Goal: Obtain resource: Download file/media

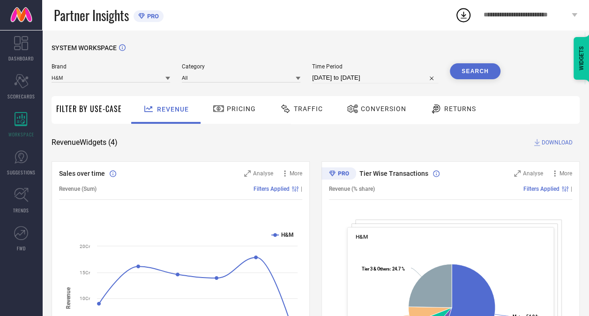
select select "7"
select select "2025"
select select "8"
select select "2025"
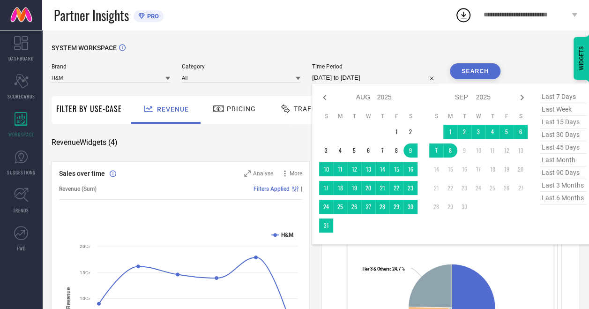
click at [341, 79] on input "09-08-2025 to 08-09-2025" at bounding box center [375, 77] width 126 height 11
click at [328, 100] on icon at bounding box center [324, 97] width 11 height 11
select select "5"
select select "2025"
select select "6"
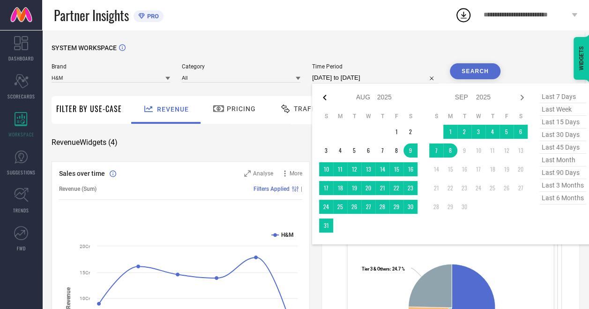
select select "2025"
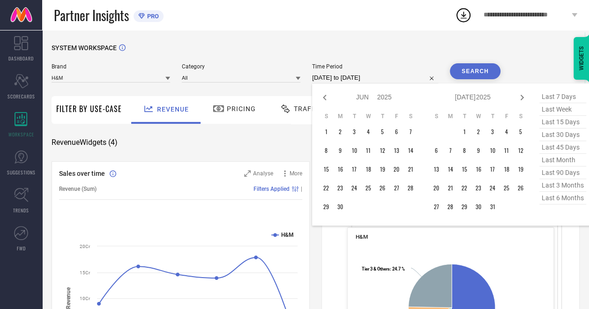
click at [328, 100] on icon at bounding box center [324, 97] width 11 height 11
select select "4"
select select "2025"
select select "5"
select select "2025"
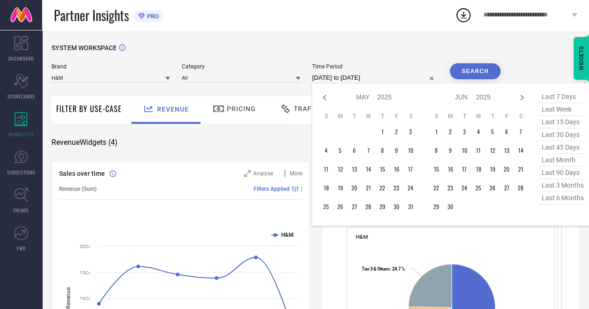
click at [328, 100] on icon at bounding box center [324, 97] width 11 height 11
select select "1"
select select "2025"
select select "2"
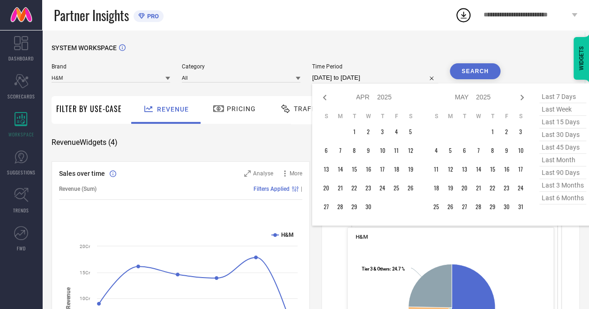
select select "2025"
click at [328, 100] on icon at bounding box center [324, 97] width 11 height 11
select select "2025"
select select "1"
select select "2025"
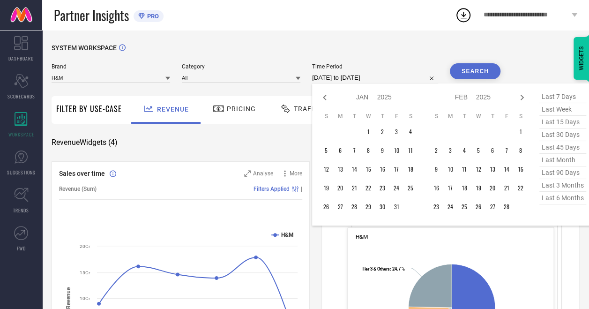
click at [328, 100] on icon at bounding box center [324, 97] width 11 height 11
select select "11"
select select "2024"
select select "2025"
click at [328, 100] on icon at bounding box center [324, 97] width 11 height 11
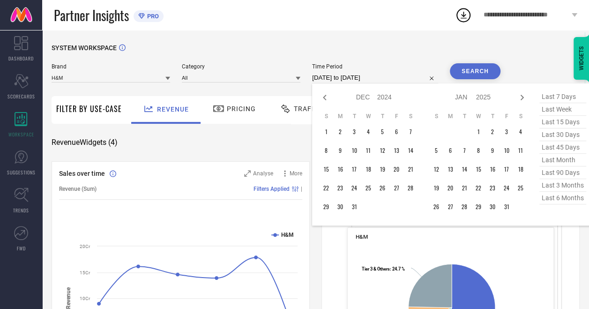
select select "10"
select select "2024"
select select "11"
select select "2024"
click at [328, 100] on icon at bounding box center [324, 97] width 11 height 11
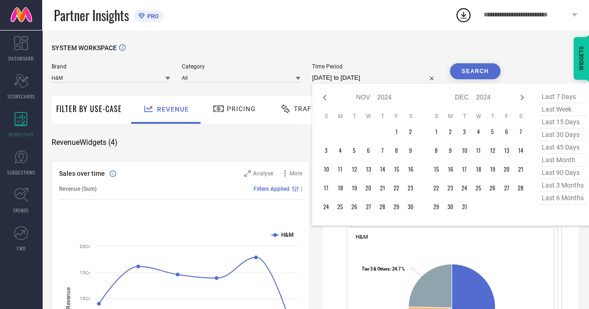
select select "9"
select select "2024"
select select "10"
select select "2024"
click at [328, 100] on icon at bounding box center [324, 97] width 11 height 11
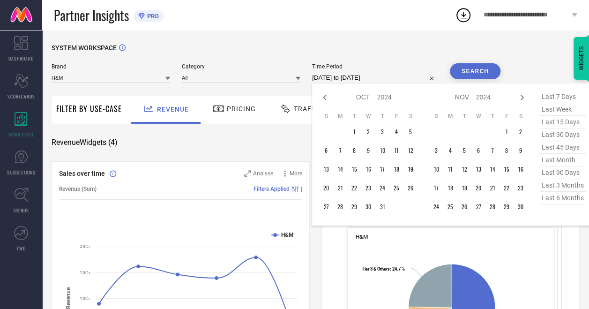
select select "8"
select select "2024"
select select "9"
select select "2024"
click at [411, 190] on td "28" at bounding box center [411, 188] width 14 height 14
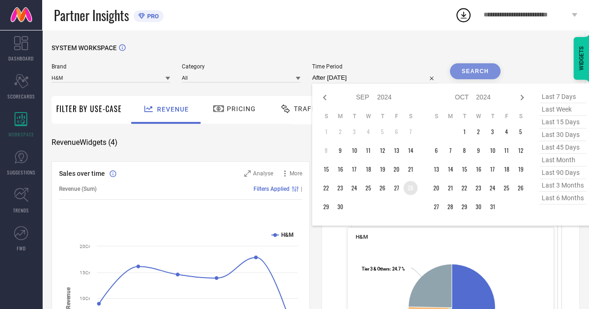
type input "28-09-2024 to 28-09-2024"
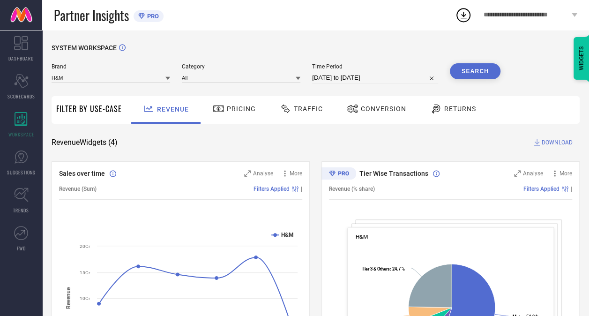
click at [475, 74] on button "Search" at bounding box center [475, 71] width 51 height 16
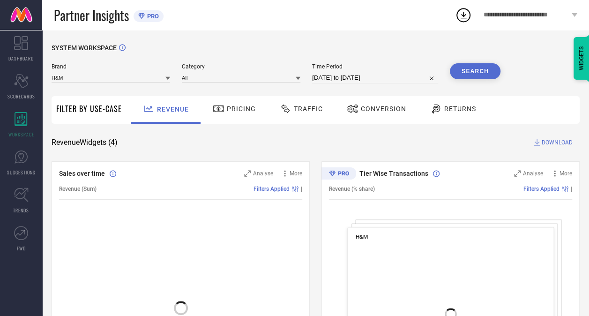
click at [316, 113] on span "Traffic" at bounding box center [308, 109] width 29 height 8
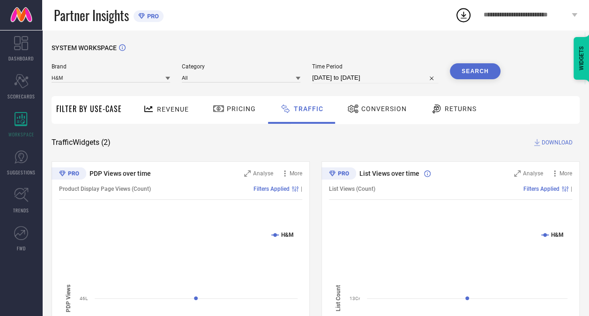
click at [553, 141] on span "DOWNLOAD" at bounding box center [557, 142] width 31 height 9
select select "8"
select select "2024"
select select "9"
select select "2024"
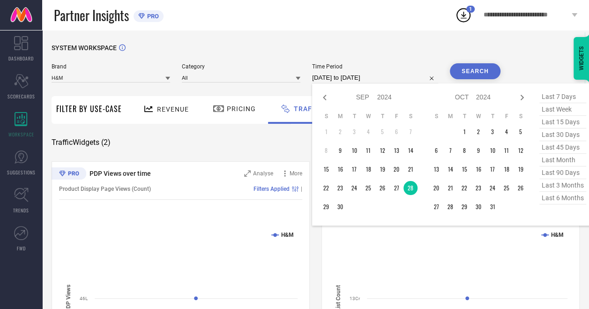
click at [343, 83] on input "28-09-2024 to 28-09-2024" at bounding box center [375, 77] width 126 height 11
click at [327, 209] on td "29" at bounding box center [326, 207] width 14 height 14
type input "29-09-2024 to 29-09-2024"
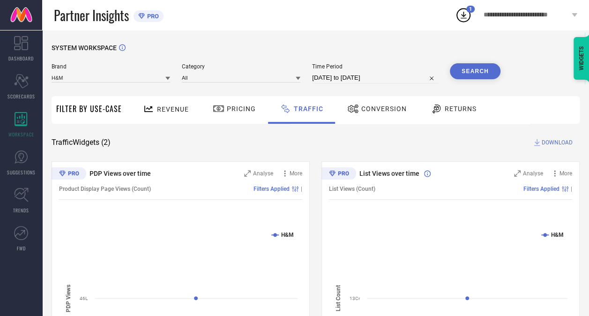
click at [478, 76] on button "Search" at bounding box center [475, 71] width 51 height 16
click at [553, 144] on span "DOWNLOAD" at bounding box center [557, 142] width 31 height 9
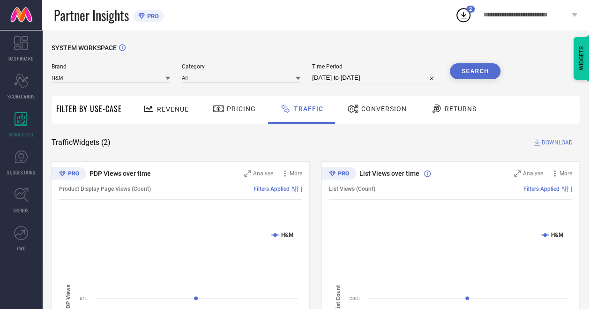
select select "8"
select select "2024"
select select "9"
select select "2024"
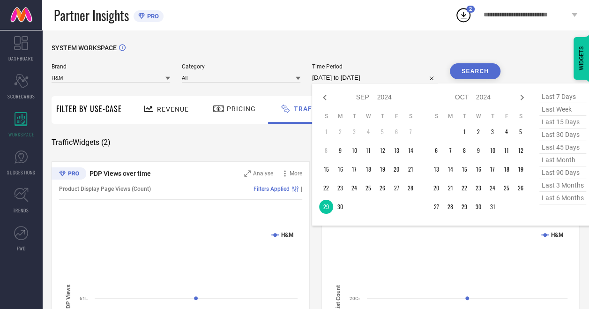
click at [332, 75] on input "29-09-2024 to 29-09-2024" at bounding box center [375, 77] width 126 height 11
click at [340, 204] on td "30" at bounding box center [340, 207] width 14 height 14
type input "30-09-2024 to 30-09-2024"
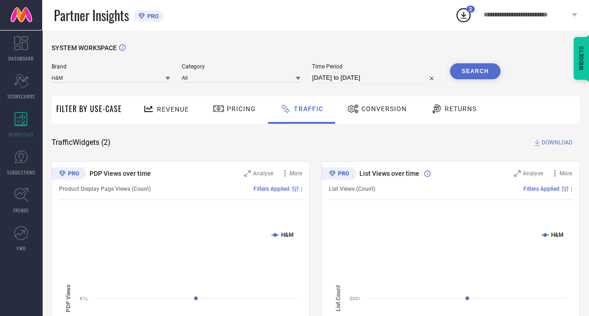
click at [462, 68] on button "Search" at bounding box center [475, 71] width 51 height 16
click at [561, 143] on span "DOWNLOAD" at bounding box center [557, 142] width 31 height 9
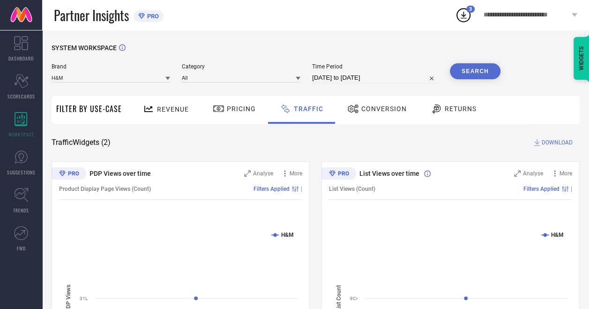
select select "8"
select select "2024"
select select "9"
select select "2024"
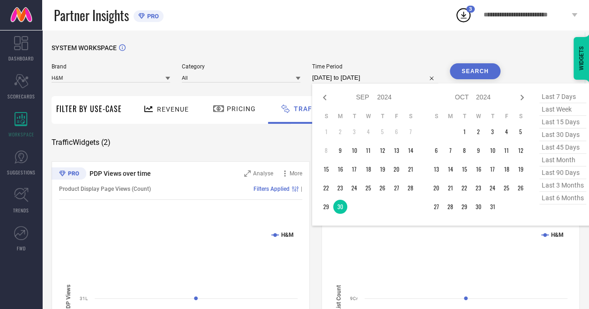
click at [387, 77] on input "30-09-2024 to 30-09-2024" at bounding box center [375, 77] width 126 height 11
click at [467, 132] on td "1" at bounding box center [465, 132] width 14 height 14
type input "01-10-2024 to 01-10-2024"
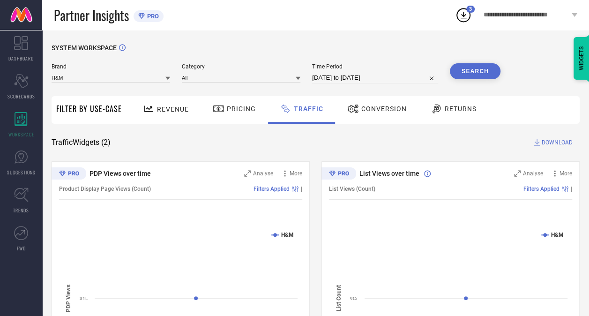
click at [467, 68] on button "Search" at bounding box center [475, 71] width 51 height 16
click at [555, 143] on span "DOWNLOAD" at bounding box center [557, 142] width 31 height 9
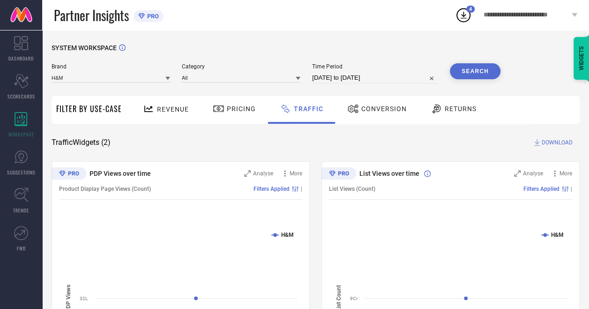
select select "9"
select select "2024"
select select "10"
select select "2024"
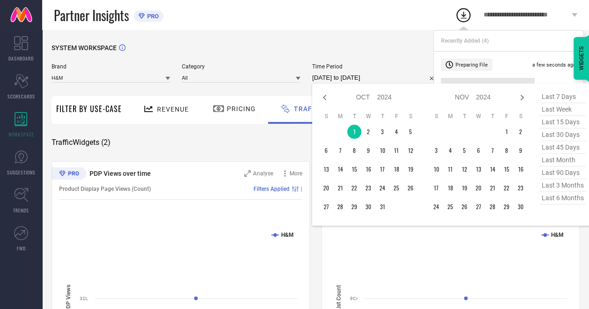
click at [373, 75] on input "01-10-2024 to 01-10-2024" at bounding box center [375, 77] width 126 height 11
click at [369, 132] on td "2" at bounding box center [369, 132] width 14 height 14
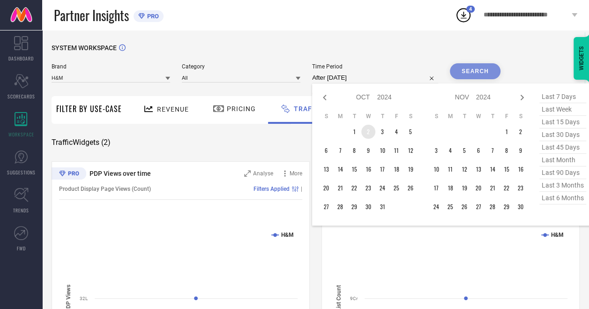
type input "02-10-2024 to 02-10-2024"
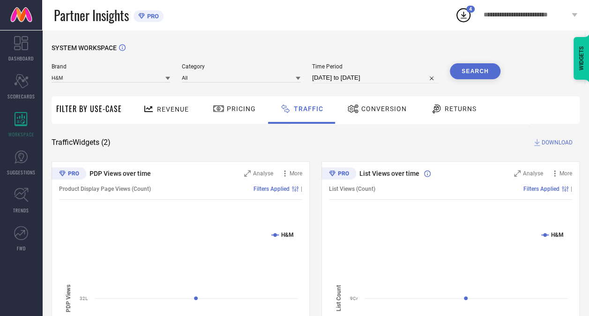
click at [474, 68] on button "Search" at bounding box center [475, 71] width 51 height 16
click at [557, 146] on span "DOWNLOAD" at bounding box center [557, 142] width 31 height 9
select select "9"
select select "2024"
select select "10"
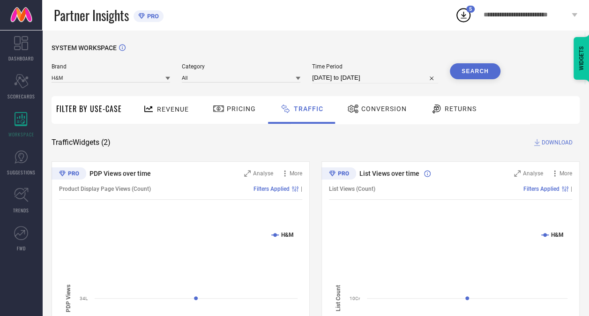
select select "2024"
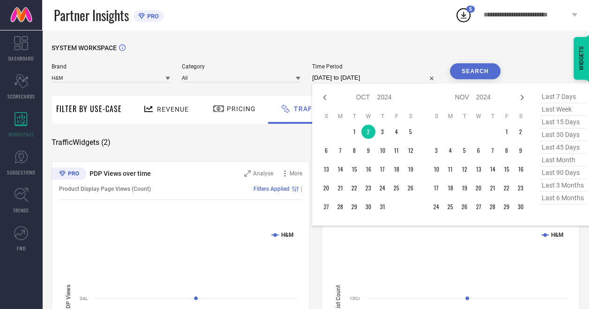
click at [356, 76] on input "02-10-2024 to 02-10-2024" at bounding box center [375, 77] width 126 height 11
click at [383, 130] on td "3" at bounding box center [383, 132] width 14 height 14
type input "03-10-2024 to 03-10-2024"
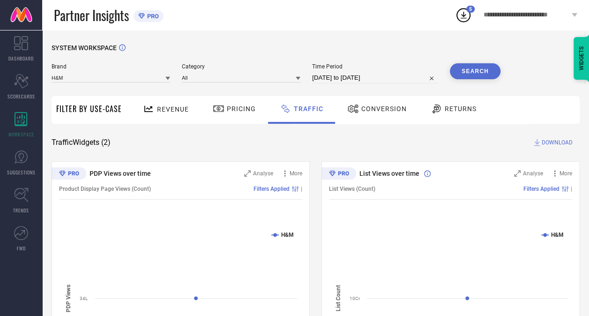
click at [565, 140] on span "DOWNLOAD" at bounding box center [557, 142] width 31 height 9
click at [361, 38] on div "SYSTEM WORKSPACE Brand H&M Category All Time Period 03-10-2024 to 03-10-2024 Se…" at bounding box center [315, 220] width 547 height 380
click at [488, 69] on button "Search" at bounding box center [475, 71] width 51 height 16
click at [558, 142] on span "DOWNLOAD" at bounding box center [557, 142] width 31 height 9
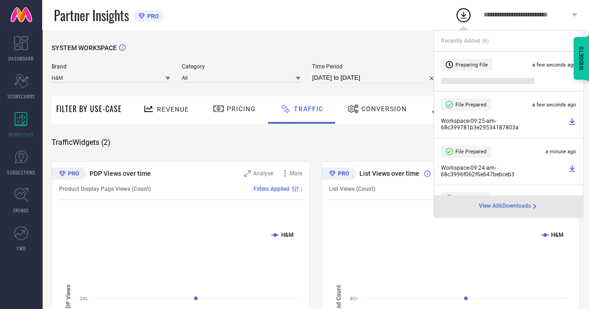
select select "9"
select select "2024"
select select "10"
select select "2024"
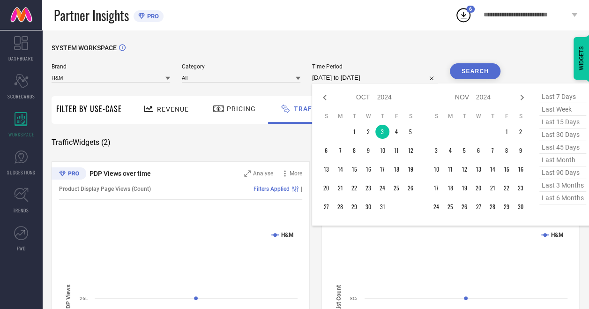
click at [330, 77] on input "03-10-2024 to 03-10-2024" at bounding box center [375, 77] width 126 height 11
click at [399, 135] on td "4" at bounding box center [397, 132] width 14 height 14
type input "04-10-2024 to 04-10-2024"
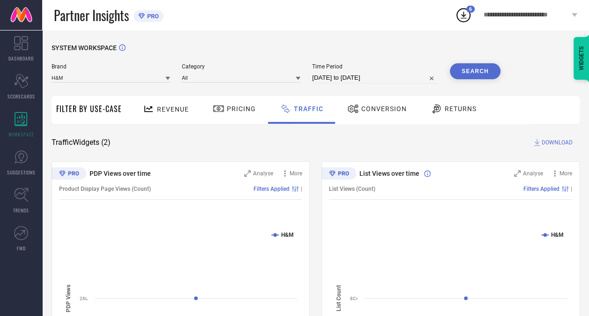
click at [476, 71] on button "Search" at bounding box center [475, 71] width 51 height 16
click at [558, 139] on span "DOWNLOAD" at bounding box center [557, 142] width 31 height 9
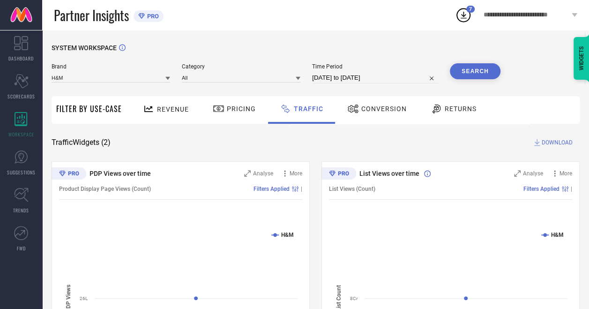
select select "9"
select select "2024"
select select "10"
select select "2024"
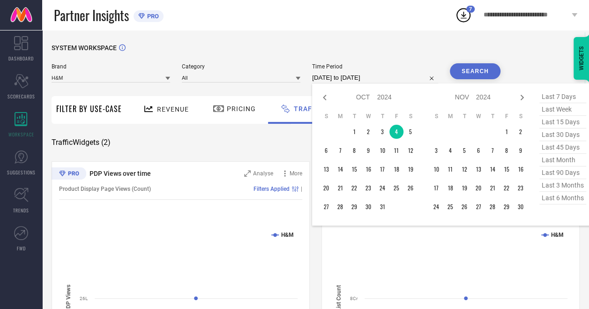
click at [368, 83] on input "04-10-2024 to 04-10-2024" at bounding box center [375, 77] width 126 height 11
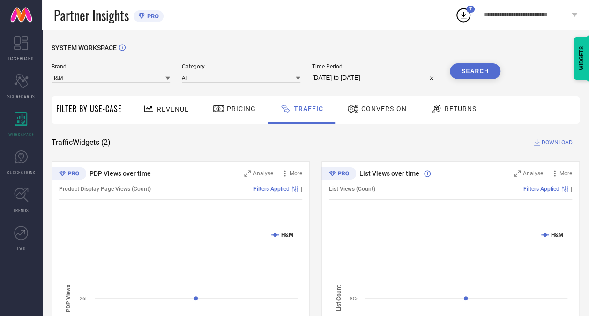
click at [314, 42] on div "SYSTEM WORKSPACE Brand H&M Category All Time Period 04-10-2024 to 04-10-2024 Se…" at bounding box center [315, 220] width 547 height 380
select select "9"
select select "2024"
select select "10"
select select "2024"
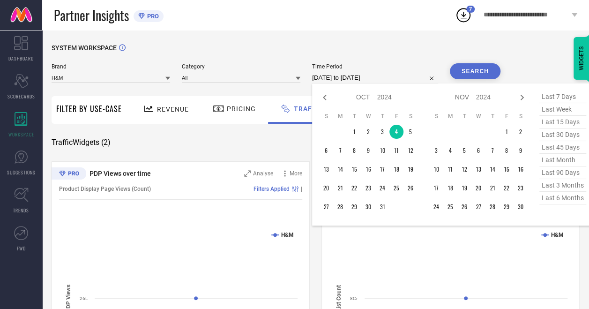
click at [370, 77] on input "04-10-2024 to 04-10-2024" at bounding box center [375, 77] width 126 height 11
click at [411, 131] on td "5" at bounding box center [411, 132] width 14 height 14
type input "05-10-2024 to 05-10-2024"
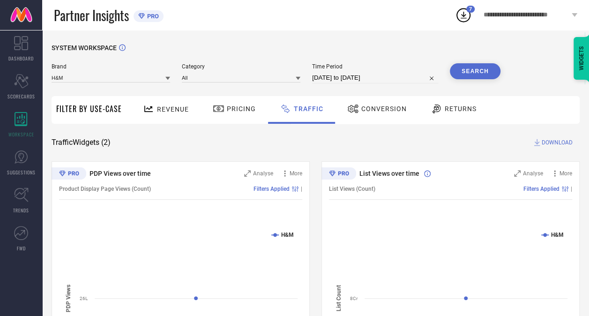
click at [476, 75] on button "Search" at bounding box center [475, 71] width 51 height 16
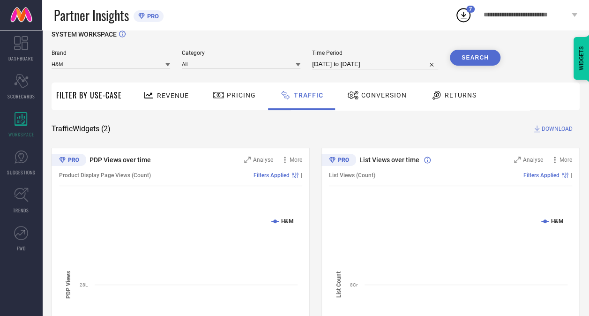
scroll to position [14, 0]
click at [554, 128] on span "DOWNLOAD" at bounding box center [557, 128] width 31 height 9
select select "9"
select select "2024"
select select "10"
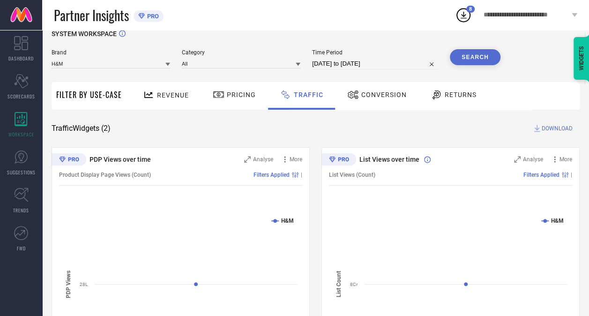
select select "2024"
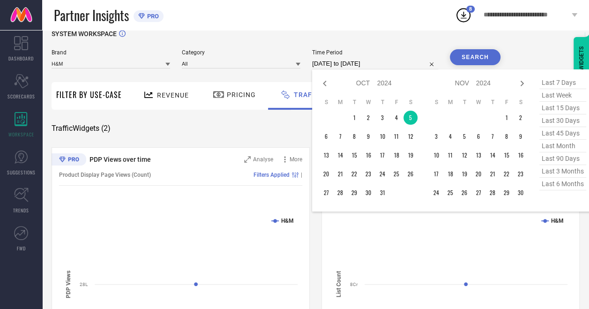
click at [377, 63] on input "05-10-2024 to 05-10-2024" at bounding box center [375, 63] width 126 height 11
click at [328, 134] on td "6" at bounding box center [326, 136] width 14 height 14
type input "06-10-2024 to 06-10-2024"
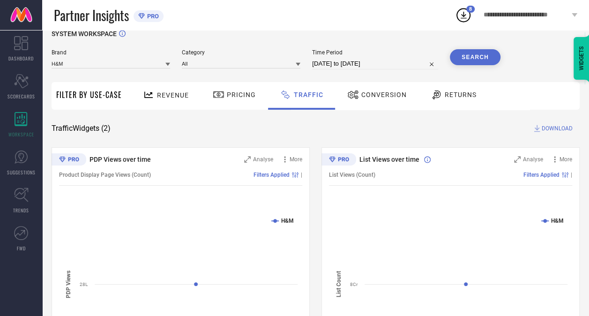
click at [479, 56] on button "Search" at bounding box center [475, 57] width 51 height 16
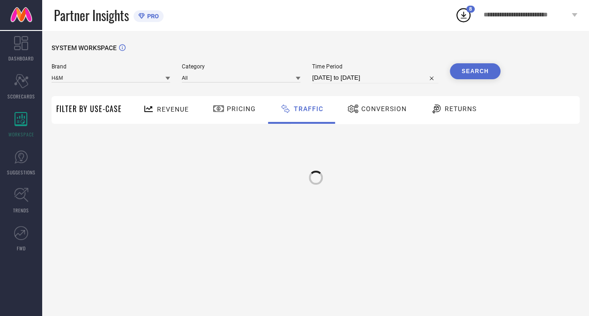
scroll to position [0, 0]
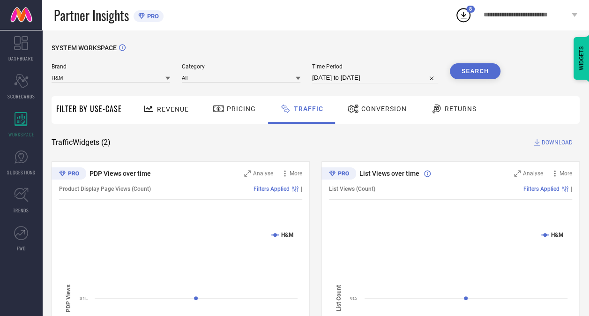
click at [566, 141] on span "DOWNLOAD" at bounding box center [557, 142] width 31 height 9
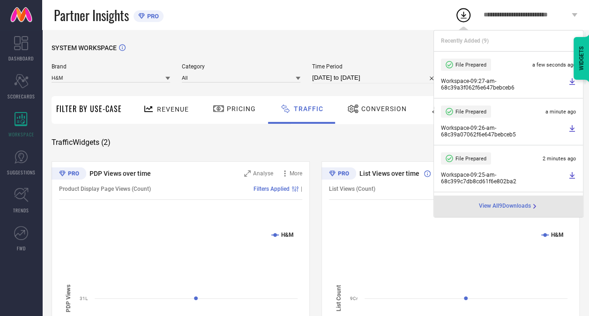
select select "9"
select select "2024"
select select "10"
select select "2024"
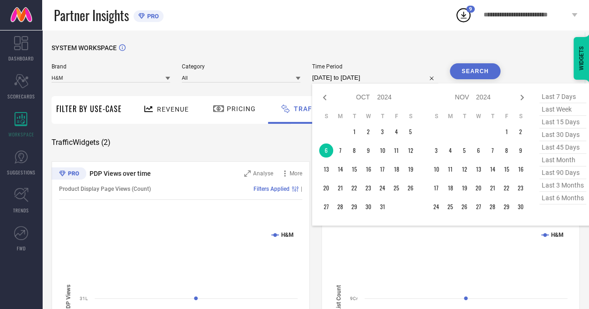
click at [358, 80] on input "06-10-2024 to 06-10-2024" at bounding box center [375, 77] width 126 height 11
click at [341, 154] on td "7" at bounding box center [340, 150] width 14 height 14
type input "07-10-2024 to 07-10-2024"
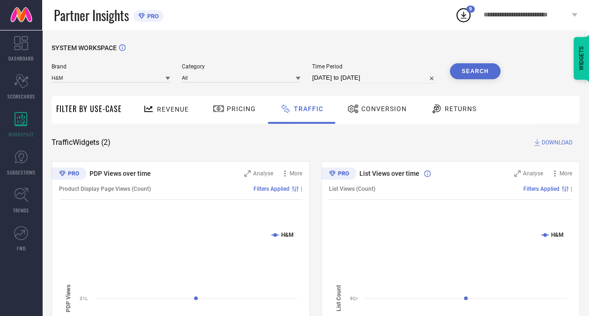
click at [487, 75] on button "Search" at bounding box center [475, 71] width 51 height 16
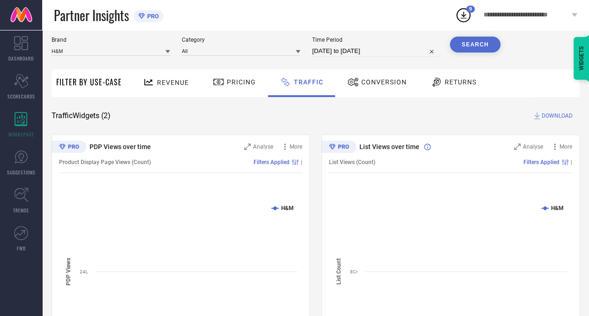
scroll to position [27, 0]
click at [551, 113] on span "DOWNLOAD" at bounding box center [557, 115] width 31 height 9
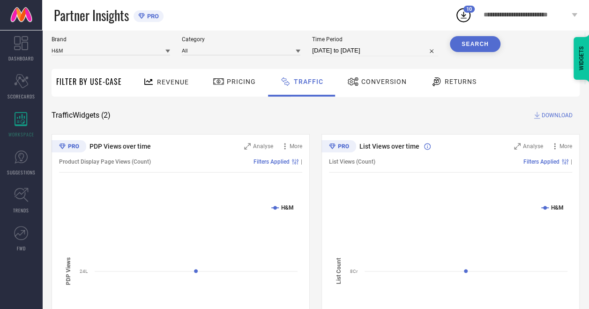
select select "9"
select select "2024"
select select "10"
select select "2024"
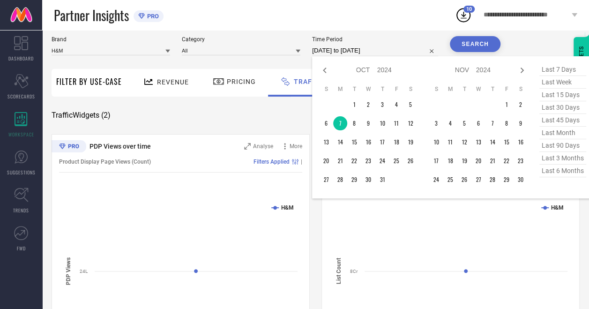
click at [391, 56] on input "07-10-2024 to 07-10-2024" at bounding box center [375, 50] width 126 height 11
click at [355, 122] on td "8" at bounding box center [354, 123] width 14 height 14
type input "08-10-2024 to 08-10-2024"
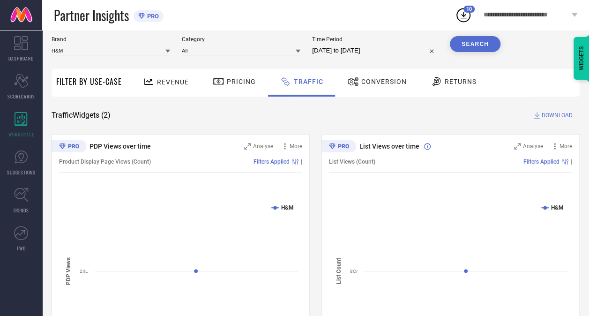
click at [481, 45] on button "Search" at bounding box center [475, 44] width 51 height 16
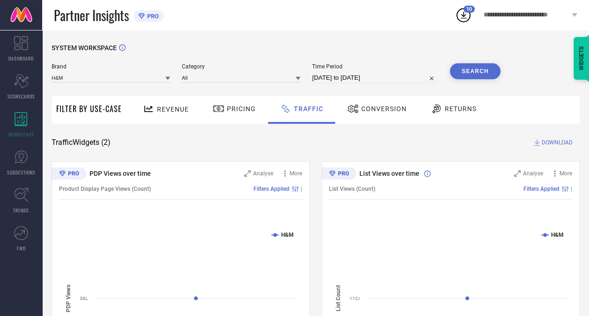
scroll to position [10, 0]
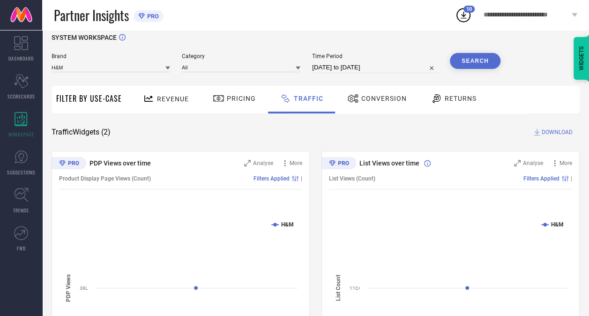
click at [543, 131] on span "DOWNLOAD" at bounding box center [557, 132] width 31 height 9
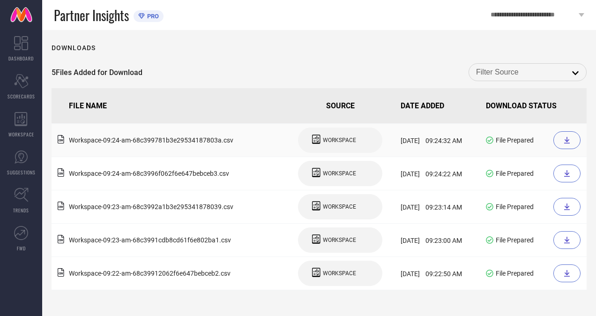
click at [572, 137] on div at bounding box center [567, 140] width 27 height 18
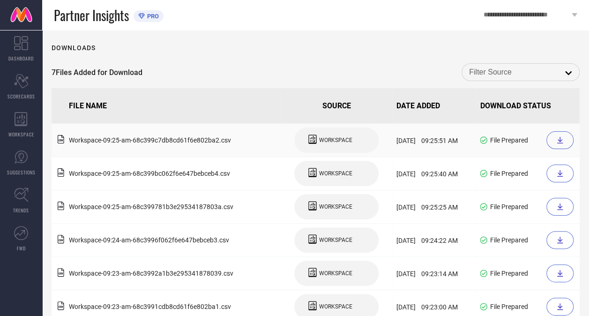
scroll to position [10, 0]
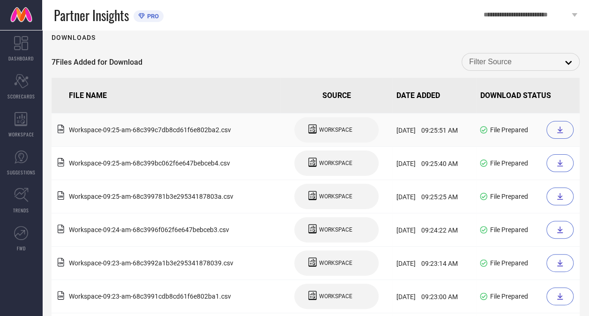
click at [566, 135] on div at bounding box center [560, 130] width 27 height 18
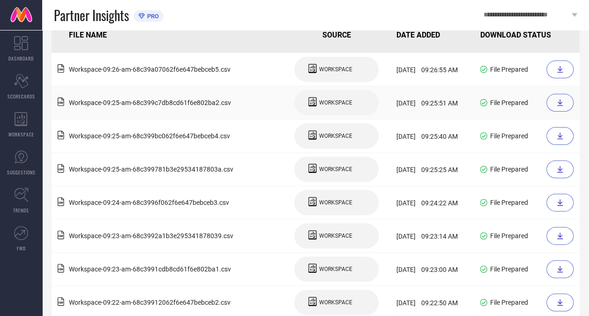
scroll to position [87, 0]
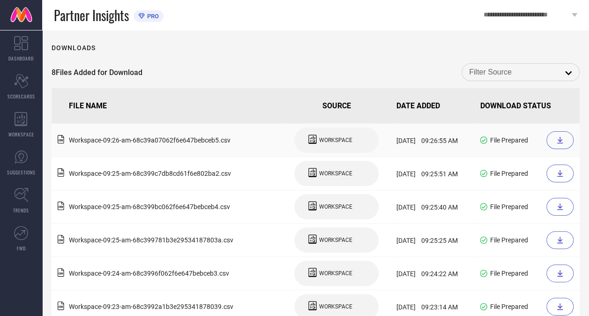
click at [557, 145] on div at bounding box center [560, 140] width 27 height 18
click at [557, 147] on div at bounding box center [560, 140] width 27 height 18
click at [563, 143] on icon at bounding box center [561, 140] width 6 height 7
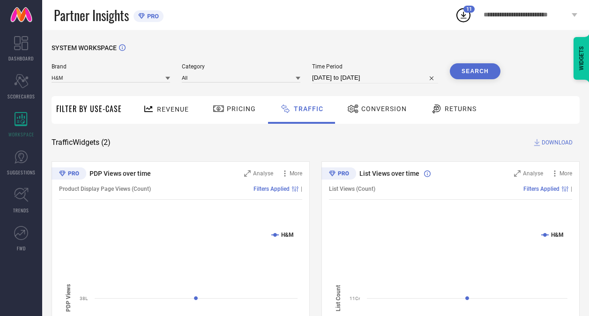
scroll to position [17, 0]
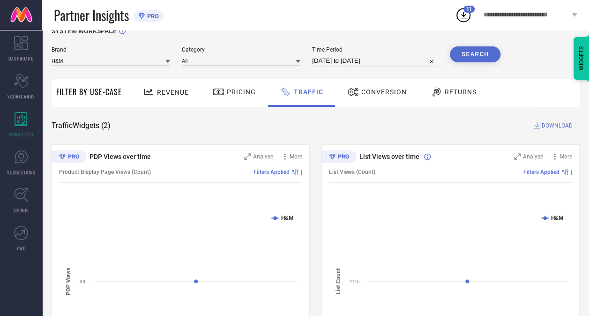
click at [168, 97] on div "Revenue" at bounding box center [166, 92] width 51 height 16
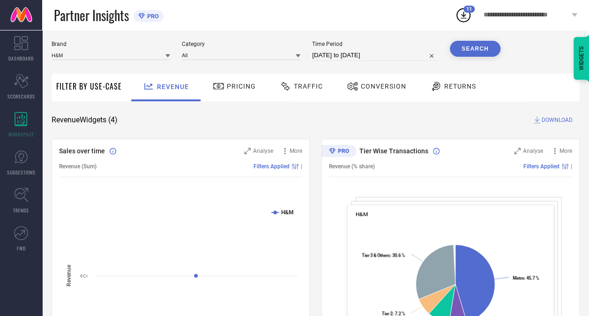
scroll to position [31, 0]
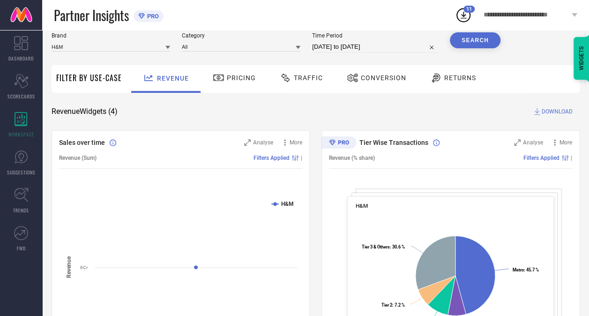
click at [546, 114] on span "DOWNLOAD" at bounding box center [557, 111] width 31 height 9
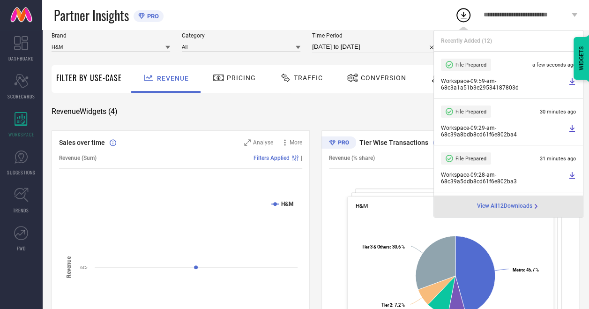
select select "9"
select select "2024"
select select "10"
select select "2024"
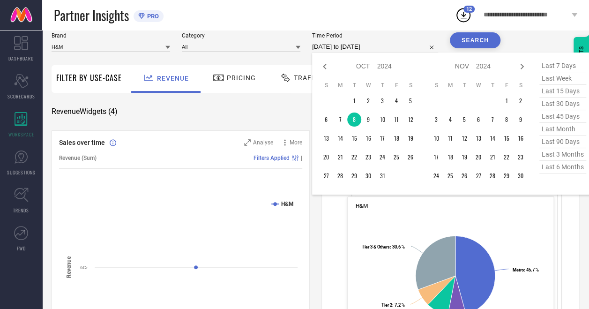
click at [367, 49] on input "08-10-2024 to 08-10-2024" at bounding box center [375, 46] width 126 height 11
click at [328, 64] on icon at bounding box center [324, 66] width 11 height 11
select select "8"
select select "2024"
select select "9"
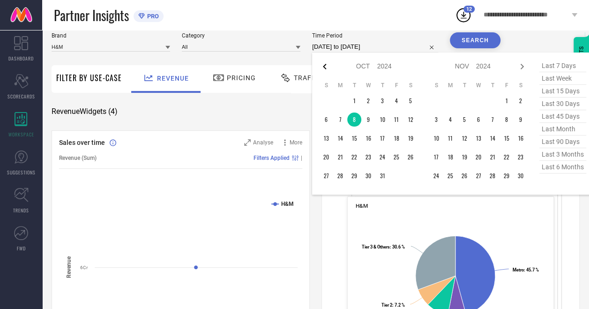
select select "2024"
click at [367, 161] on td "25" at bounding box center [369, 157] width 14 height 14
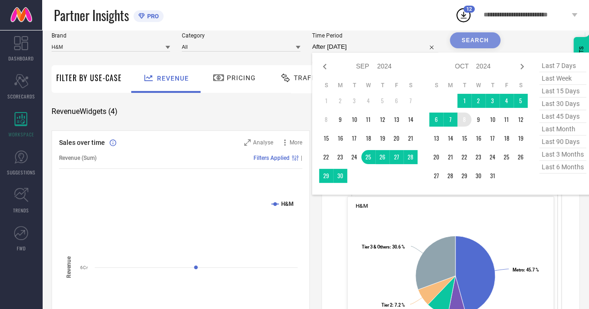
type input "25-09-2024 to 08-10-2024"
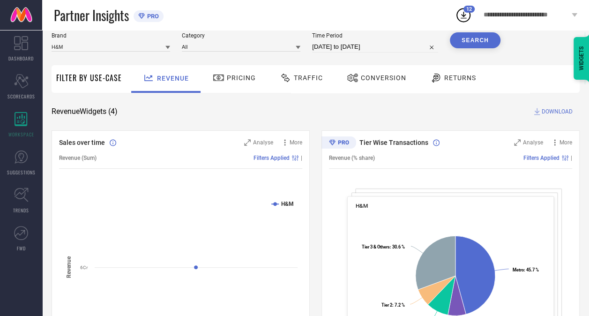
click at [480, 36] on button "Search" at bounding box center [475, 40] width 51 height 16
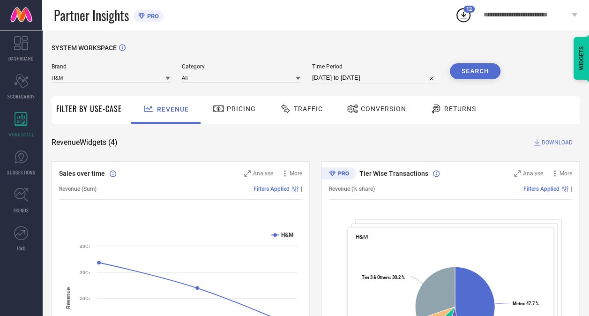
click at [546, 146] on span "DOWNLOAD" at bounding box center [557, 142] width 31 height 9
